Goal: Find specific page/section: Find specific page/section

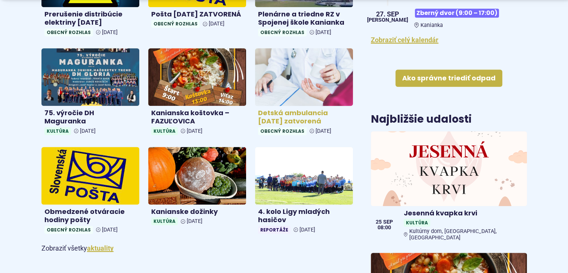
scroll to position [374, 0]
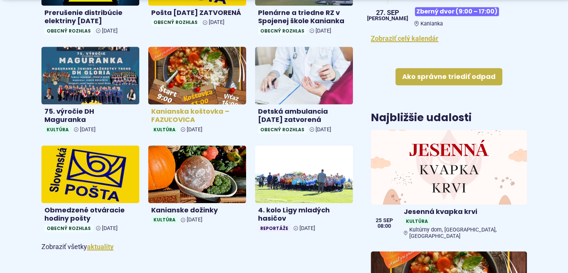
click at [179, 110] on h4 "Kanianska koštovka – FAZUĽOVICA" at bounding box center [197, 115] width 92 height 17
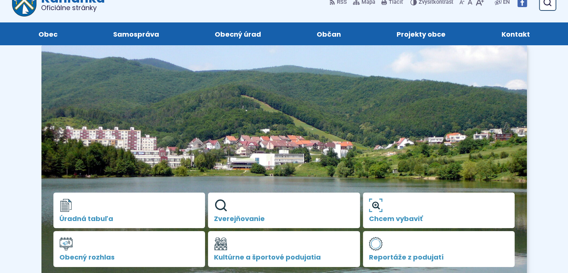
scroll to position [0, 0]
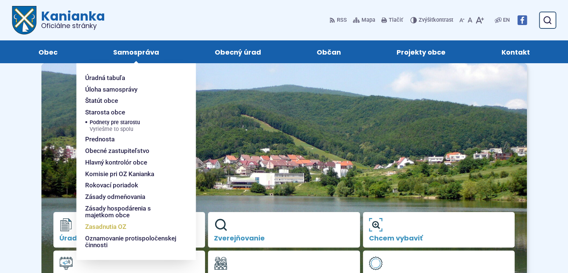
click at [120, 229] on span "Zasadnutia OZ" at bounding box center [105, 227] width 41 height 12
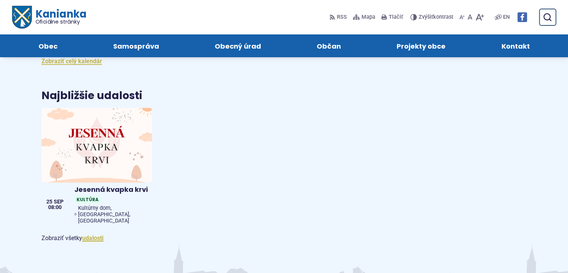
scroll to position [1072, 0]
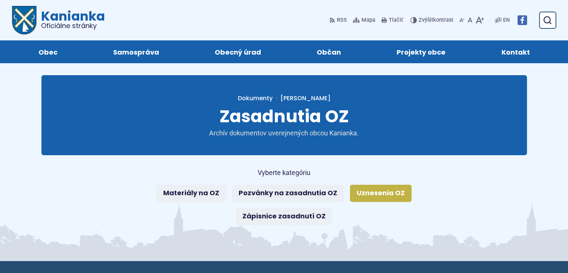
click at [383, 195] on link "Uznesenia OZ" at bounding box center [381, 193] width 62 height 17
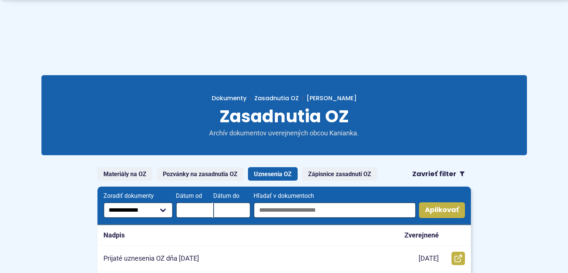
scroll to position [112, 0]
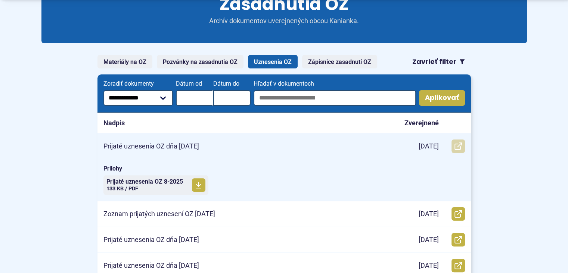
click at [458, 143] on icon at bounding box center [458, 145] width 7 height 7
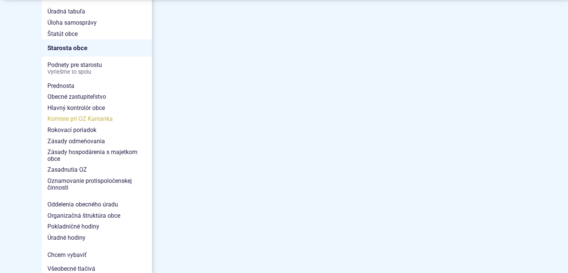
scroll to position [523, 0]
